Goal: Navigation & Orientation: Find specific page/section

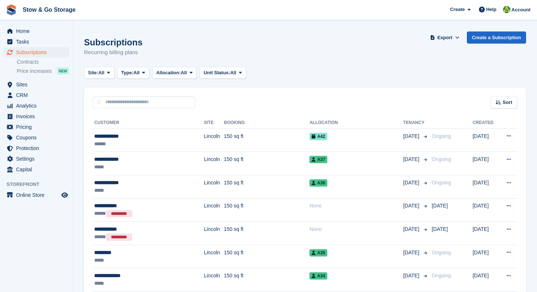
scroll to position [35, 0]
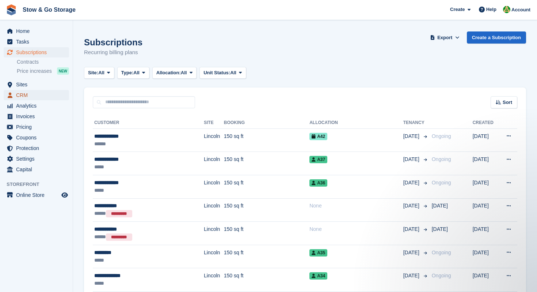
click at [27, 95] on span "CRM" at bounding box center [38, 95] width 44 height 10
